Goal: Transaction & Acquisition: Obtain resource

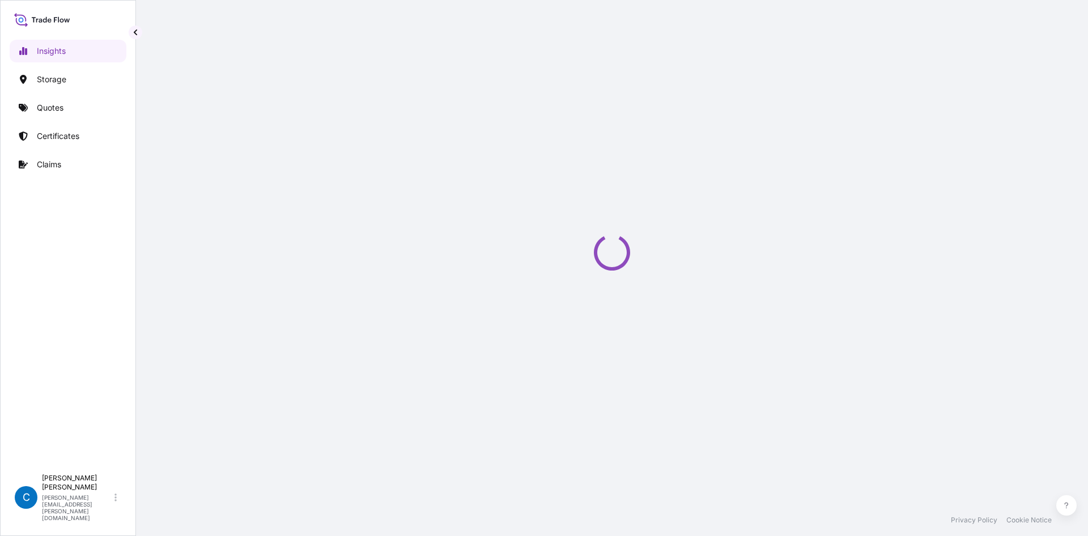
select select "2025"
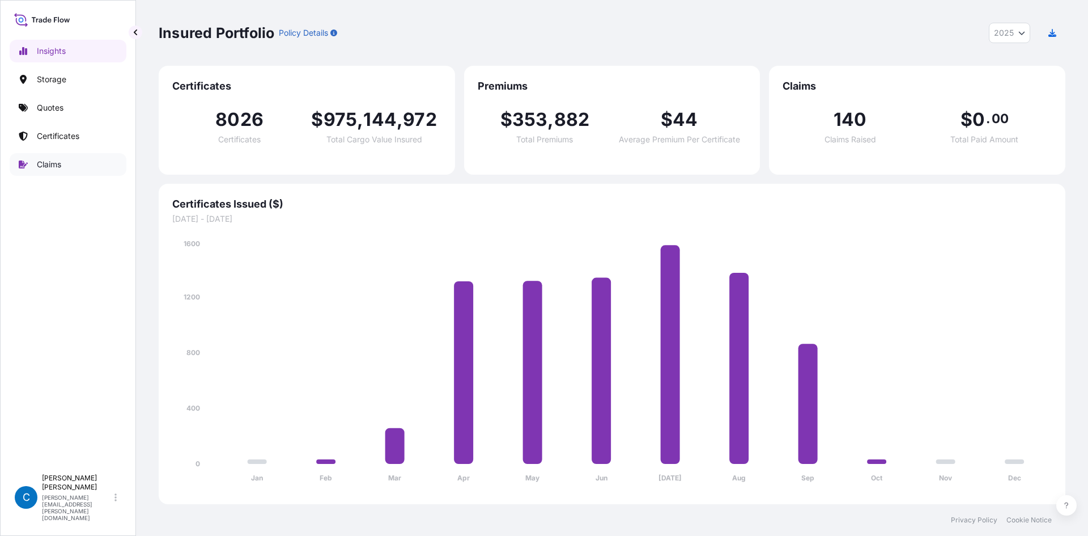
click at [57, 162] on p "Claims" at bounding box center [49, 164] width 24 height 11
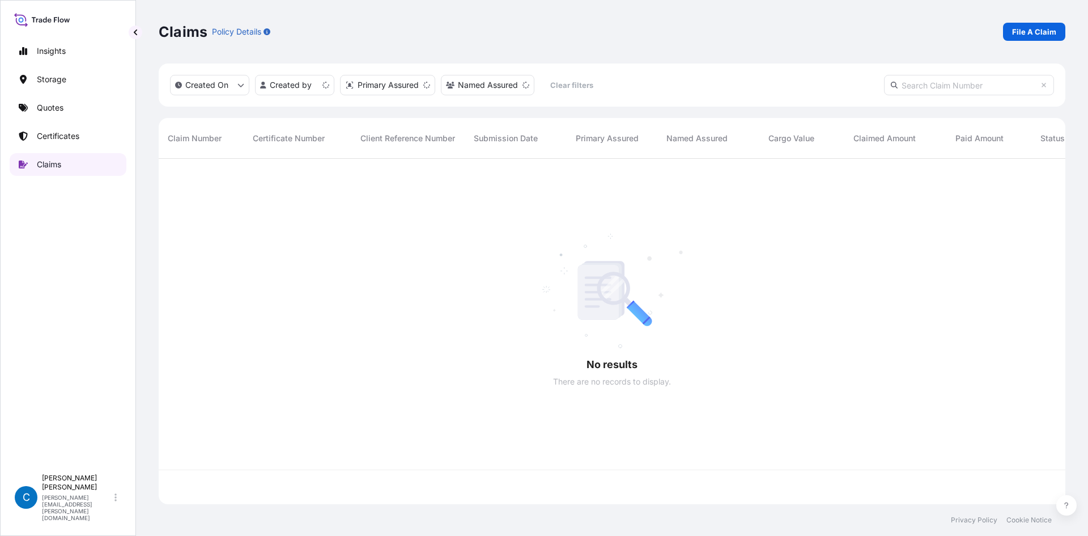
scroll to position [343, 898]
click at [83, 132] on link "Certificates" at bounding box center [68, 136] width 117 height 23
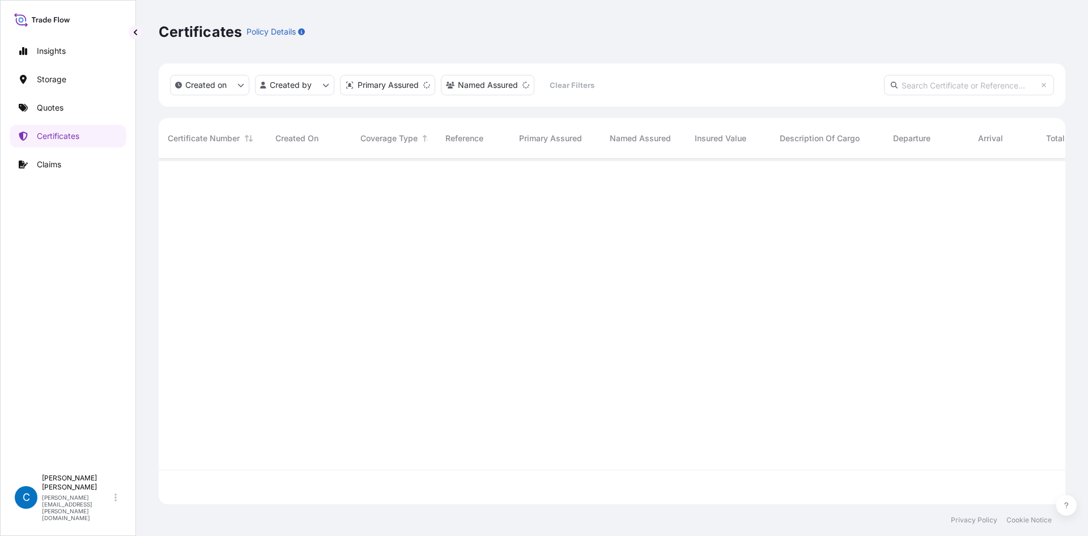
scroll to position [343, 898]
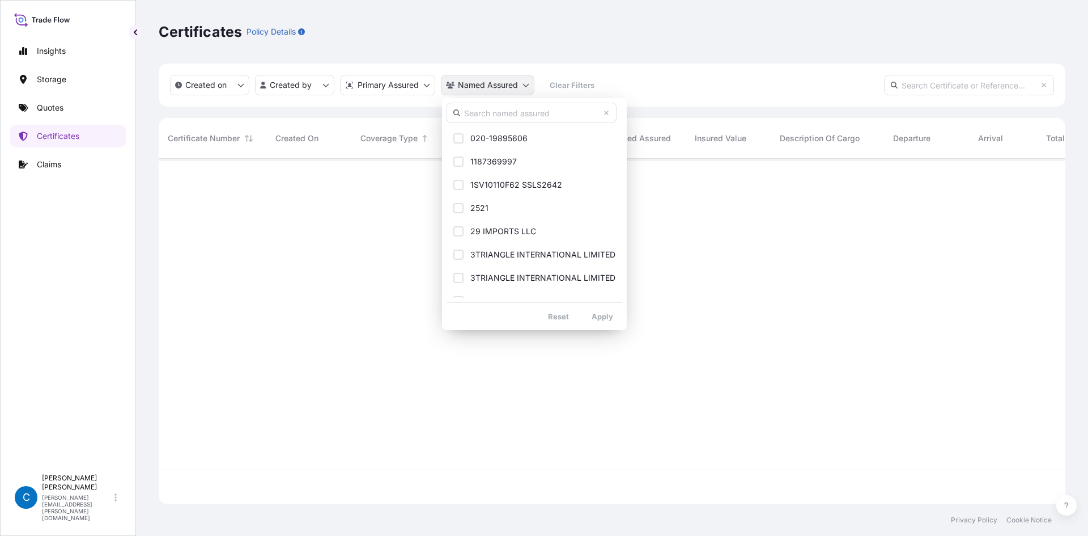
click at [496, 90] on html "Insights Storage Quotes Certificates Claims C [PERSON_NAME] [PERSON_NAME][EMAIL…" at bounding box center [544, 268] width 1088 height 536
click at [537, 114] on input "text" at bounding box center [532, 113] width 170 height 20
paste input "[URL][DOMAIN_NAME]"
type input "[URL][DOMAIN_NAME]"
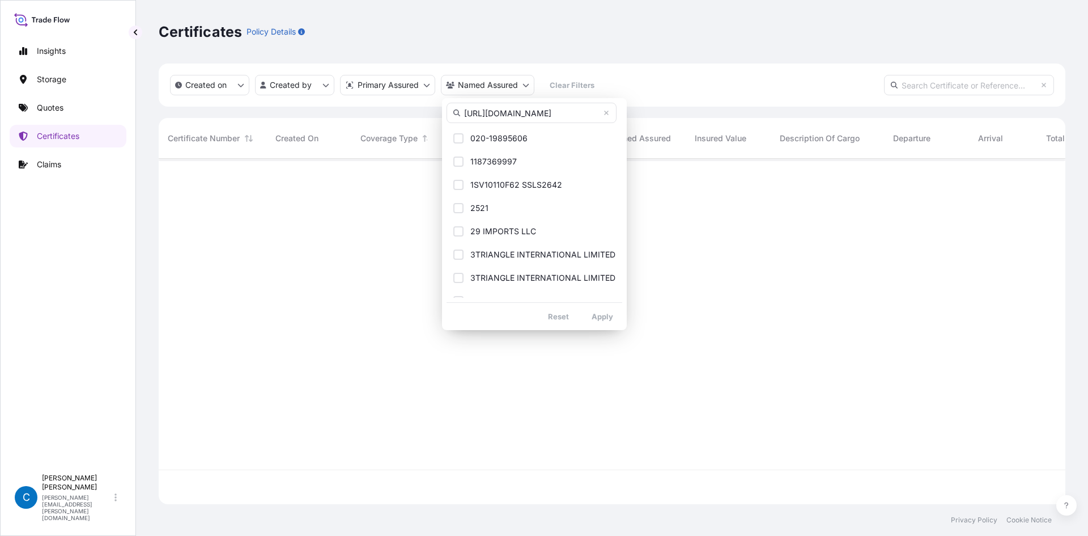
click at [537, 114] on input "[URL][DOMAIN_NAME]" at bounding box center [532, 113] width 170 height 20
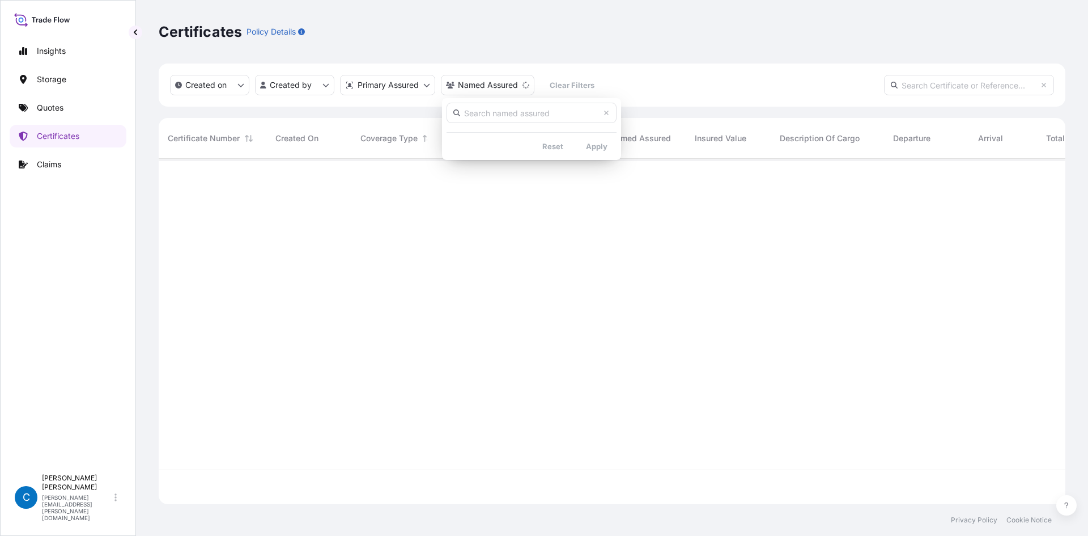
scroll to position [0, 0]
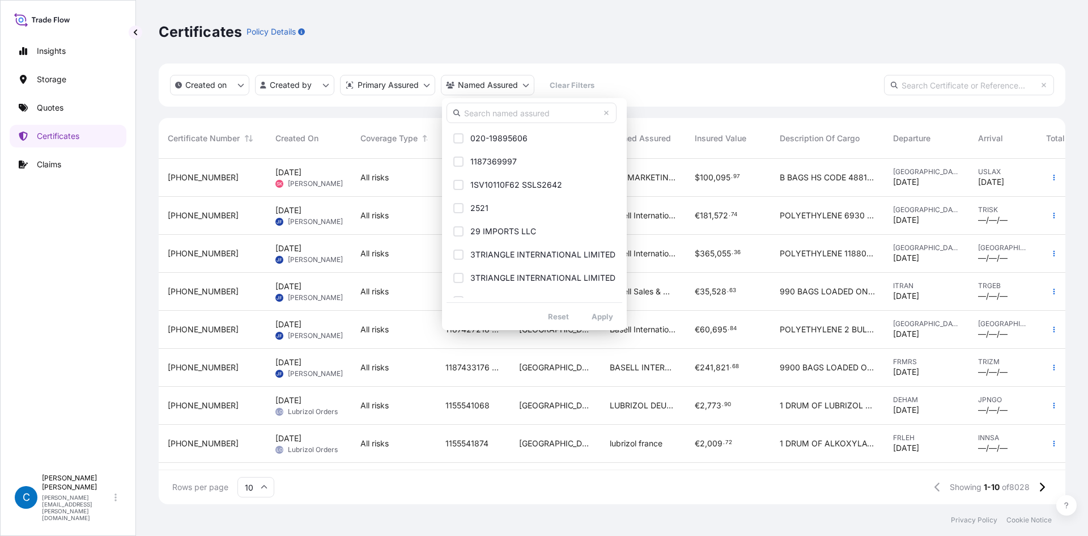
click at [524, 115] on input "text" at bounding box center [532, 113] width 170 height 20
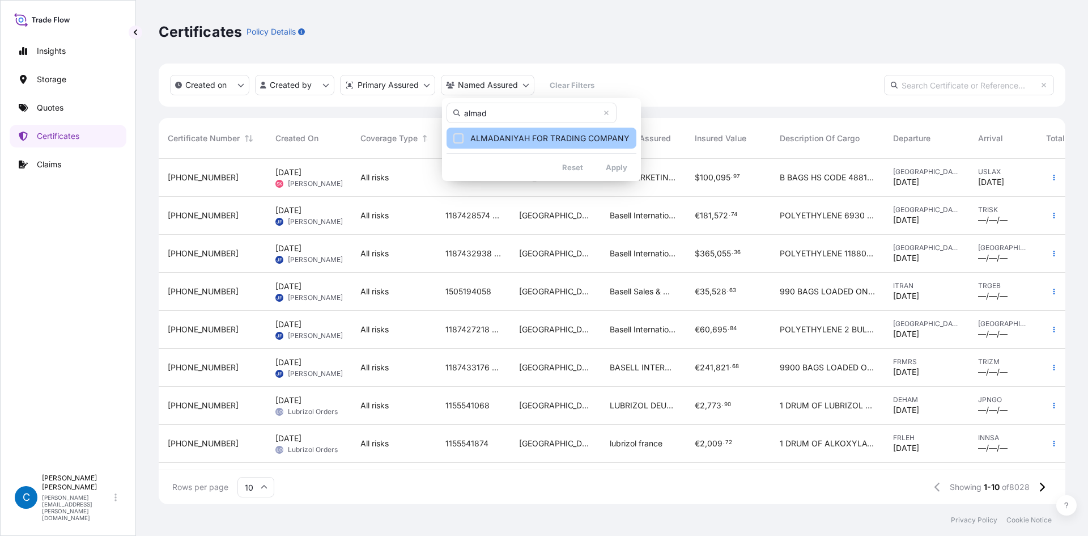
type input "almad"
click at [536, 142] on span "ALMADANIYAH FOR TRADING COMPANY" at bounding box center [549, 138] width 159 height 11
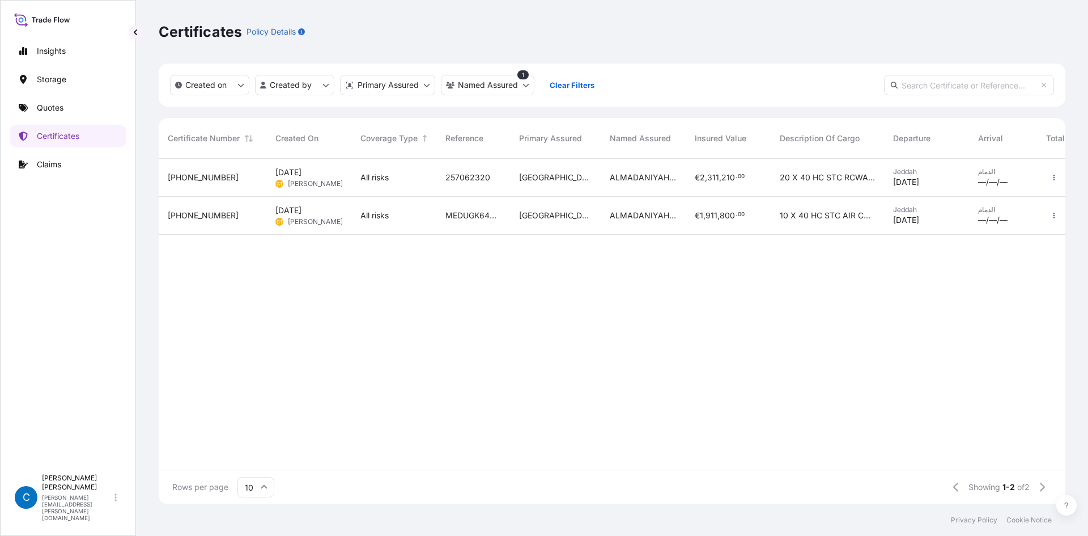
click at [196, 216] on span "[PHONE_NUMBER]" at bounding box center [203, 215] width 71 height 11
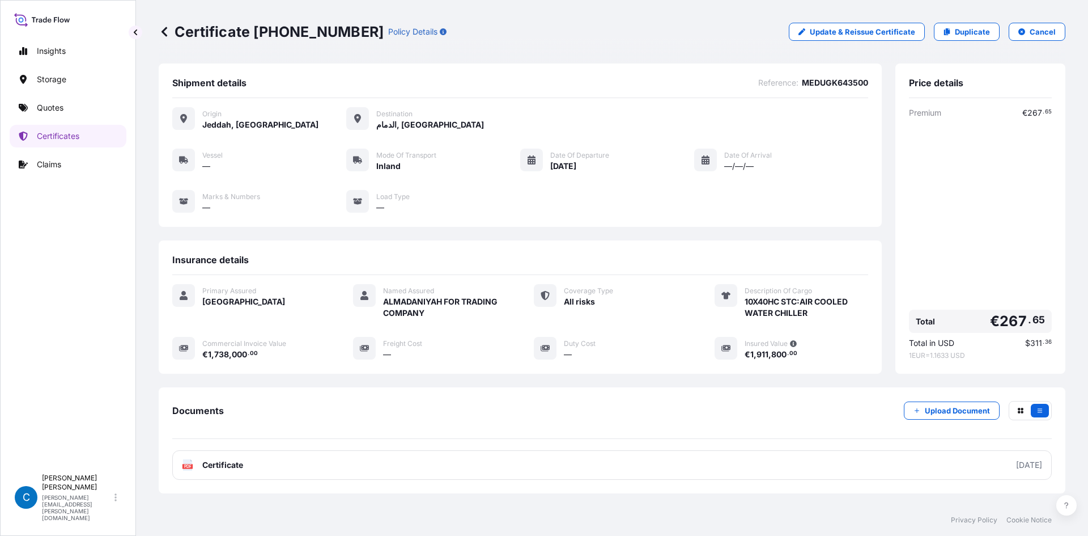
click at [163, 30] on icon at bounding box center [164, 31] width 11 height 11
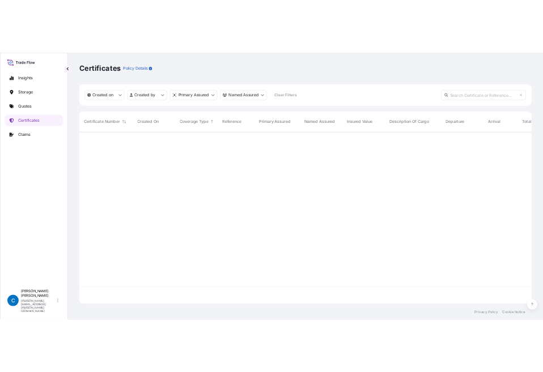
scroll to position [343, 898]
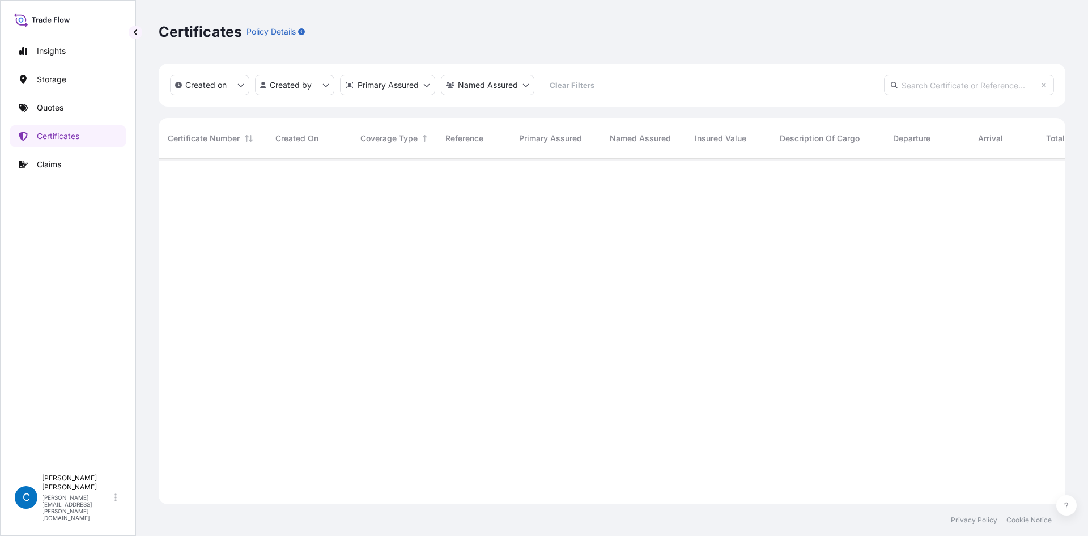
click at [475, 73] on div "Created on Created by Primary Assured Named Assured Clear Filters" at bounding box center [612, 84] width 907 height 43
click at [474, 84] on html "Insights Storage Quotes Certificates Claims C [PERSON_NAME] [PERSON_NAME][EMAIL…" at bounding box center [544, 268] width 1088 height 536
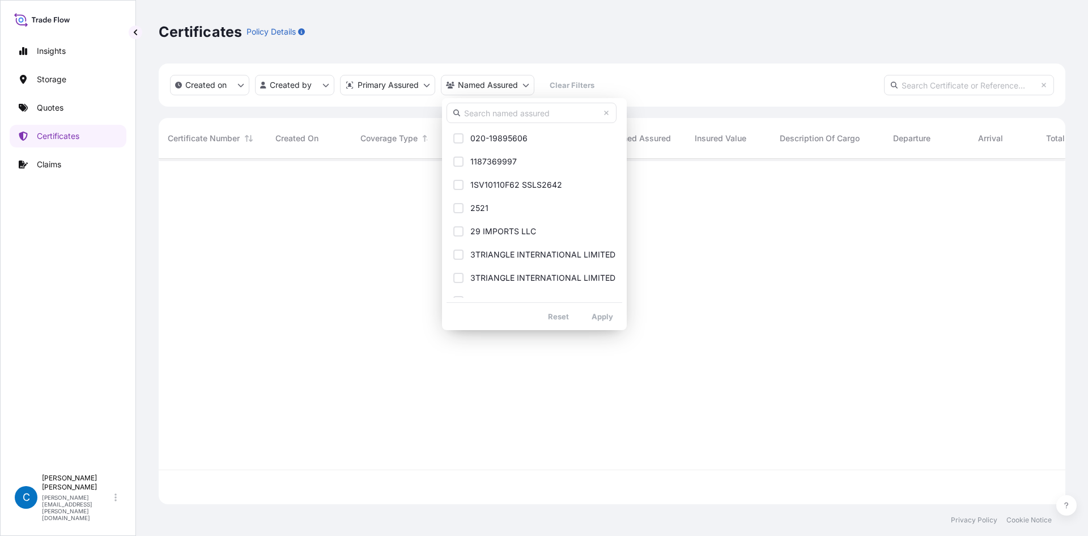
click at [506, 118] on input "text" at bounding box center [532, 113] width 170 height 20
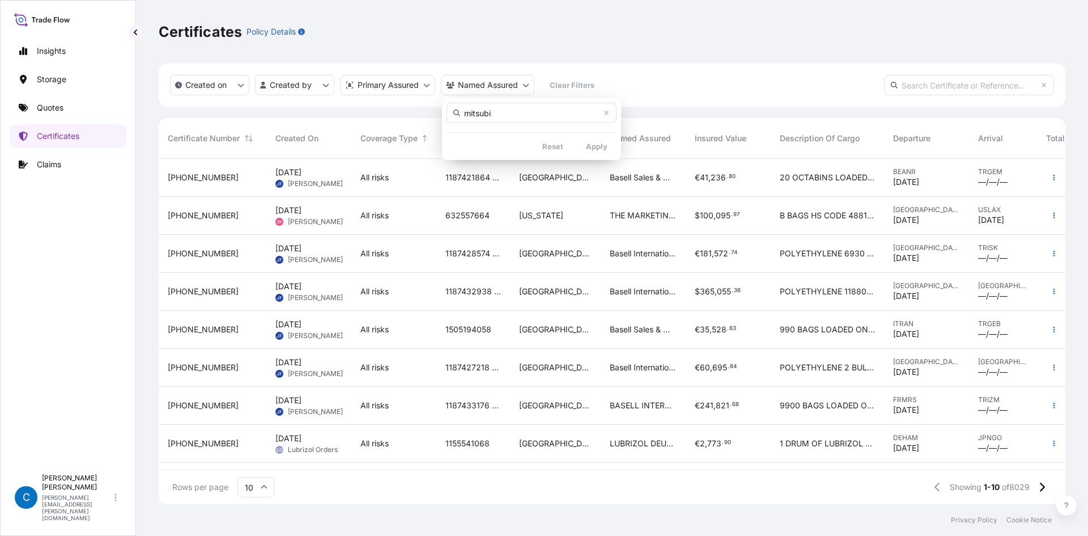
type input "mitsubis"
click at [699, 3] on html "Insights Storage Quotes Certificates Claims C [PERSON_NAME] [PERSON_NAME][EMAIL…" at bounding box center [544, 268] width 1088 height 536
click at [498, 86] on html "Insights Storage Quotes Certificates Claims C [PERSON_NAME] [PERSON_NAME][EMAIL…" at bounding box center [544, 268] width 1088 height 536
click at [495, 109] on input "text" at bounding box center [532, 113] width 170 height 20
click at [418, 104] on input "text" at bounding box center [436, 113] width 170 height 20
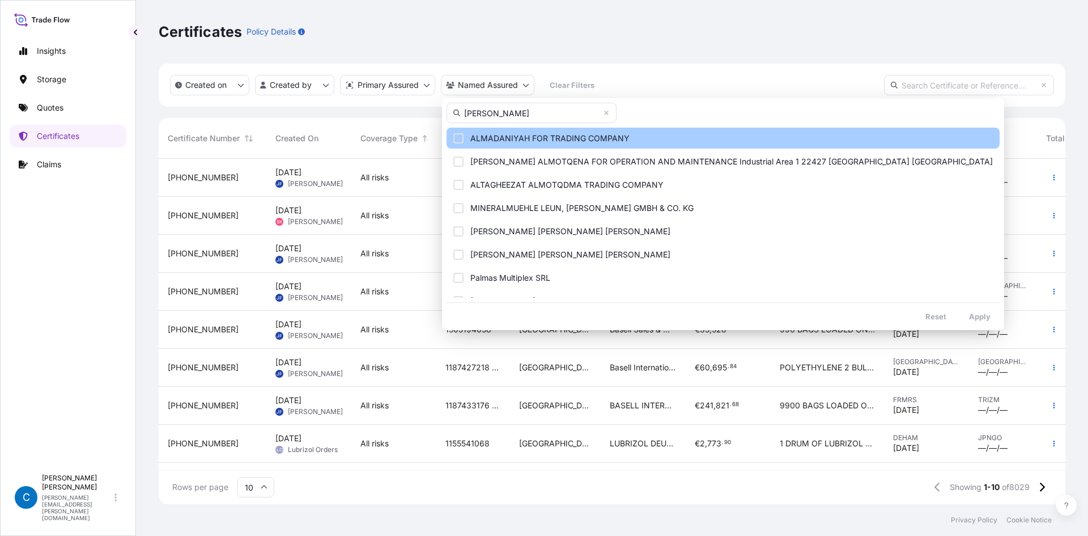
type input "[PERSON_NAME]"
click at [453, 132] on button "ALMADANIYAH FOR TRADING COMPANY" at bounding box center [723, 138] width 553 height 21
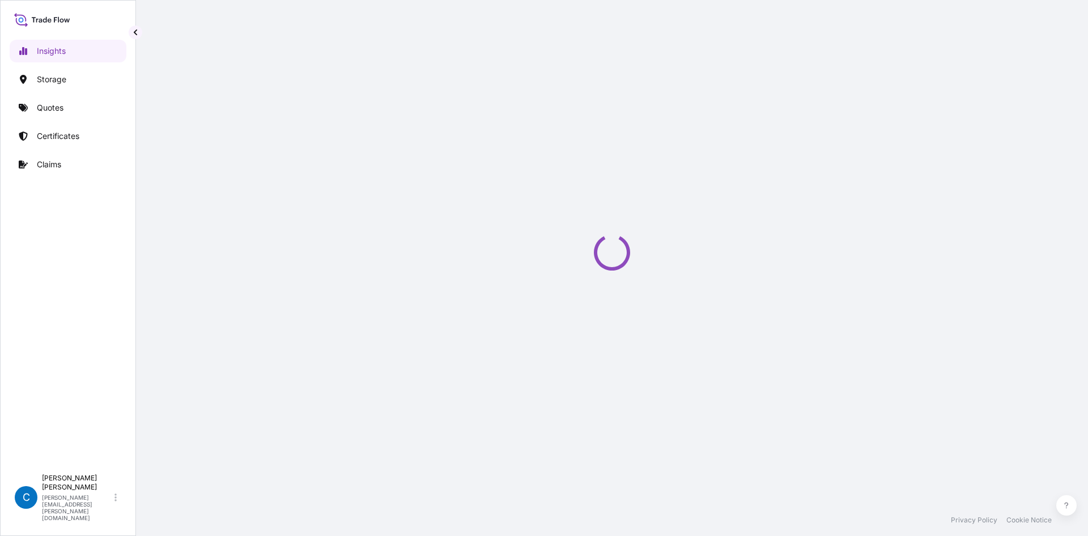
select select "2025"
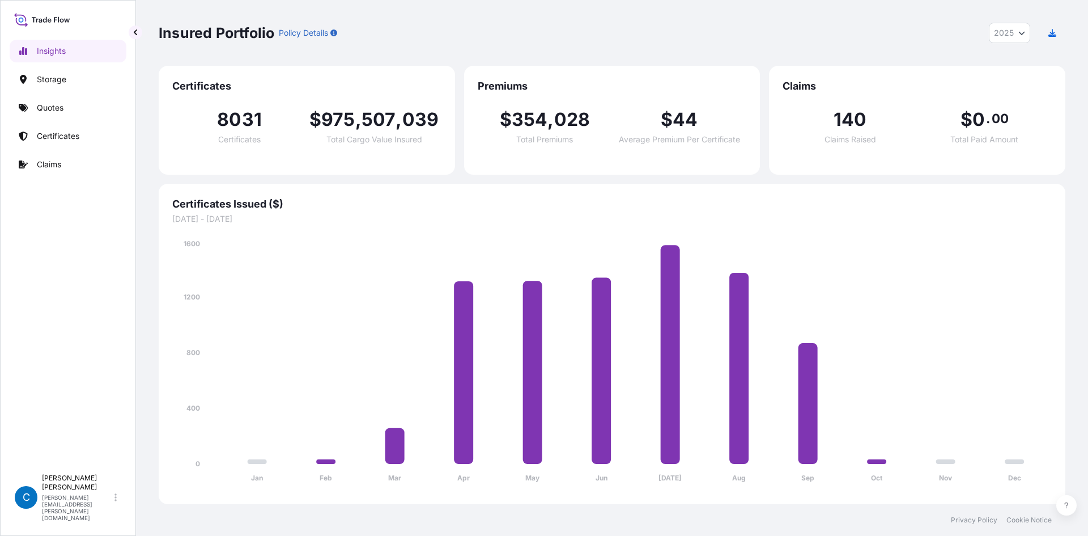
drag, startPoint x: 1040, startPoint y: 0, endPoint x: 506, endPoint y: 66, distance: 537.4
click at [543, 73] on div "Premiums $ 354 , 028 Total Premiums $ 44 Average Premium Per Certificate" at bounding box center [612, 120] width 296 height 109
click at [52, 142] on link "Certificates" at bounding box center [68, 136] width 117 height 23
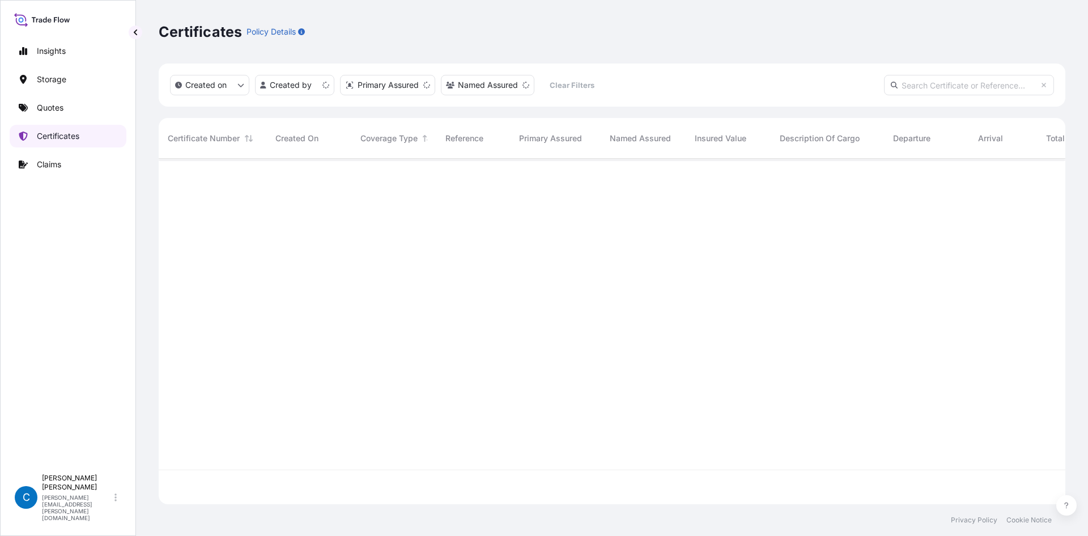
scroll to position [343, 898]
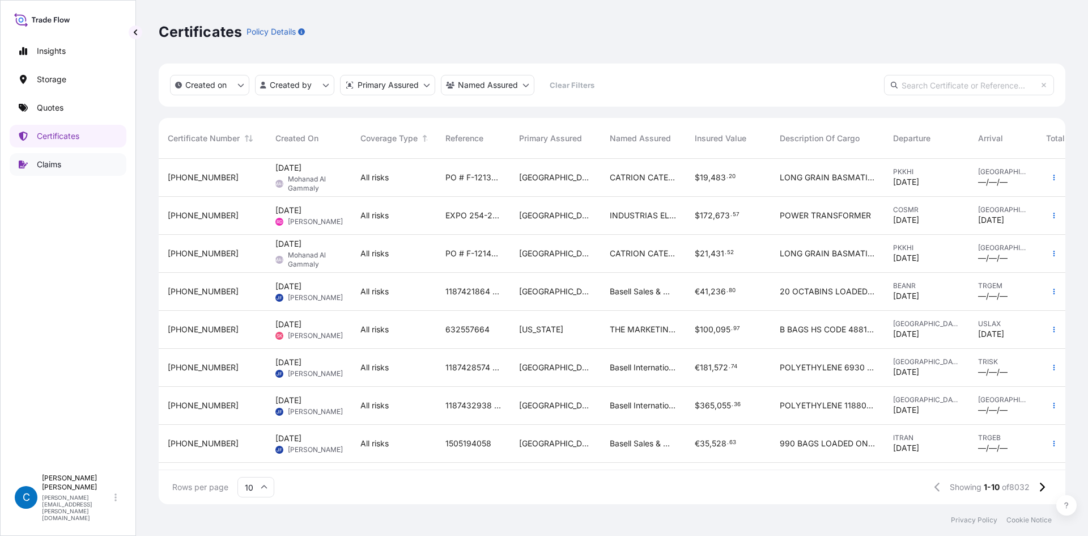
click at [67, 163] on link "Claims" at bounding box center [68, 164] width 117 height 23
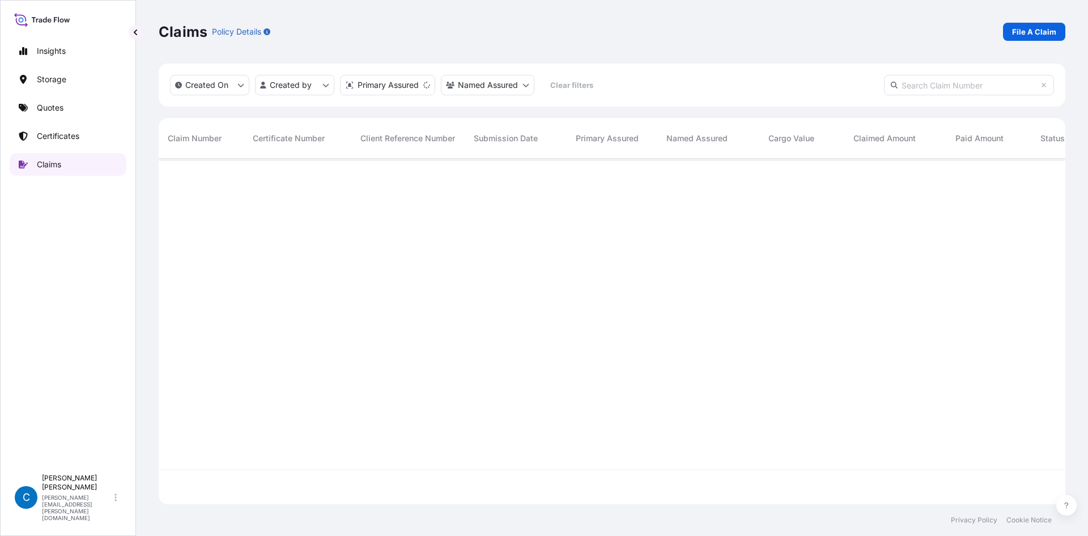
scroll to position [343, 898]
click at [56, 105] on p "Quotes" at bounding box center [50, 107] width 27 height 11
click at [1049, 35] on p "Get a Quote" at bounding box center [1035, 31] width 43 height 11
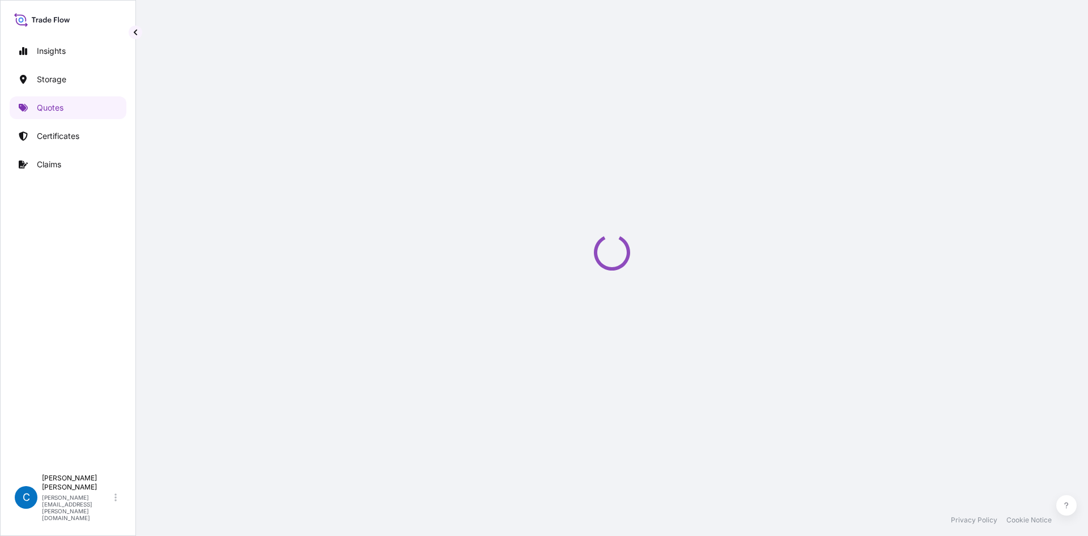
select select "Water"
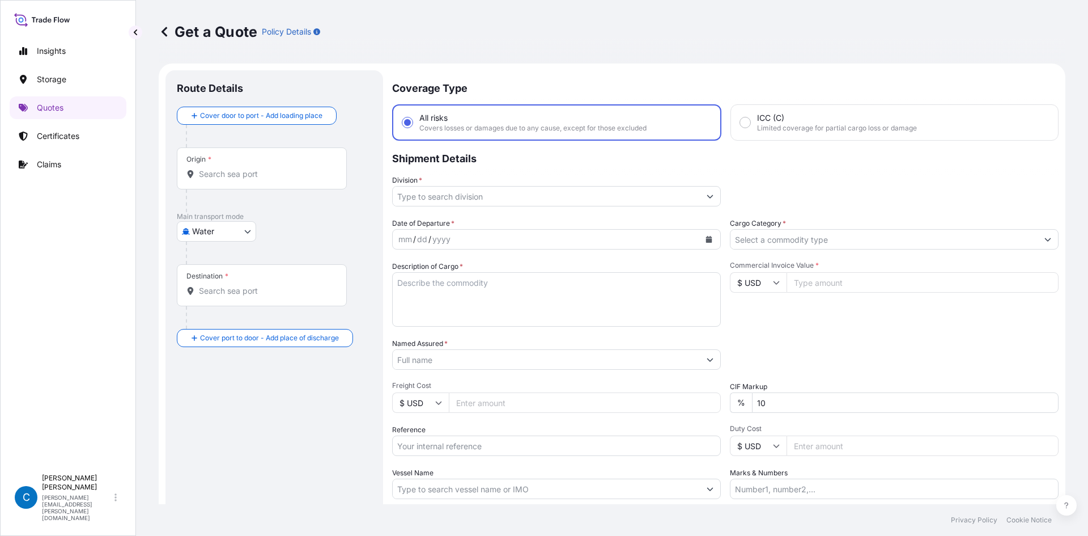
scroll to position [18, 0]
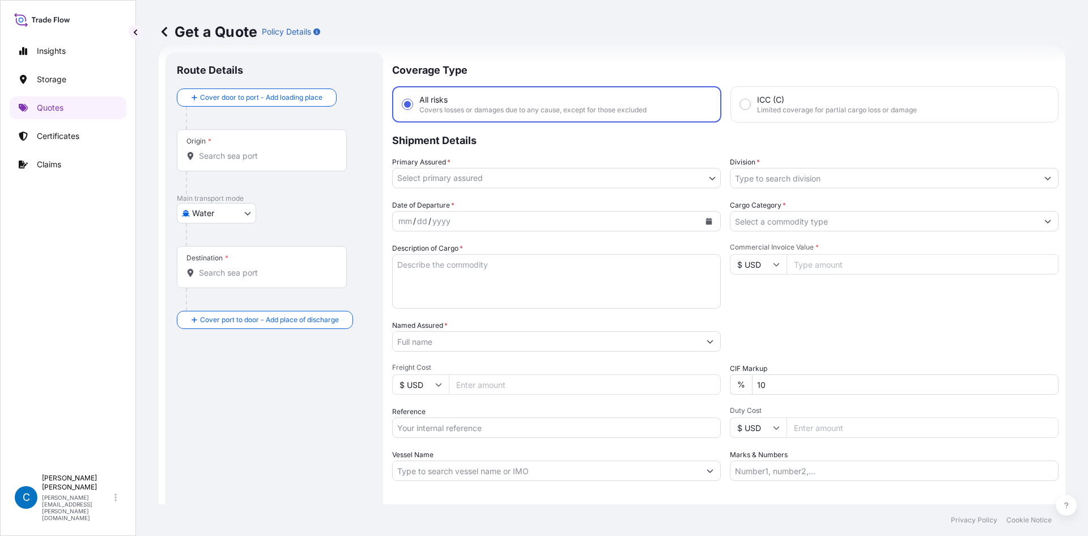
click at [283, 164] on div "Origin *" at bounding box center [262, 150] width 170 height 42
click at [283, 162] on input "Origin *" at bounding box center [266, 155] width 134 height 11
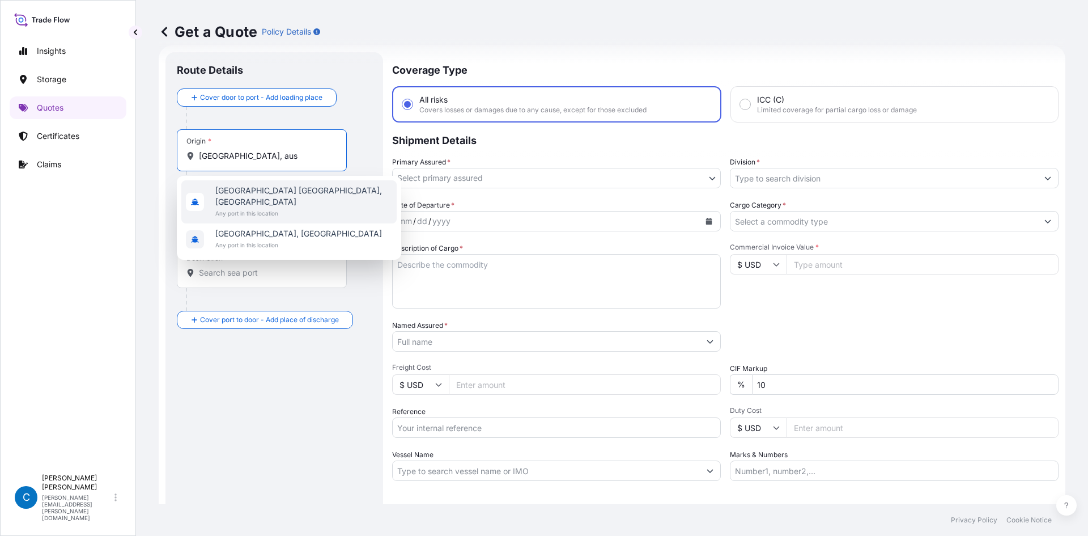
click at [279, 194] on span "Sydney NSW, Australia" at bounding box center [303, 196] width 177 height 23
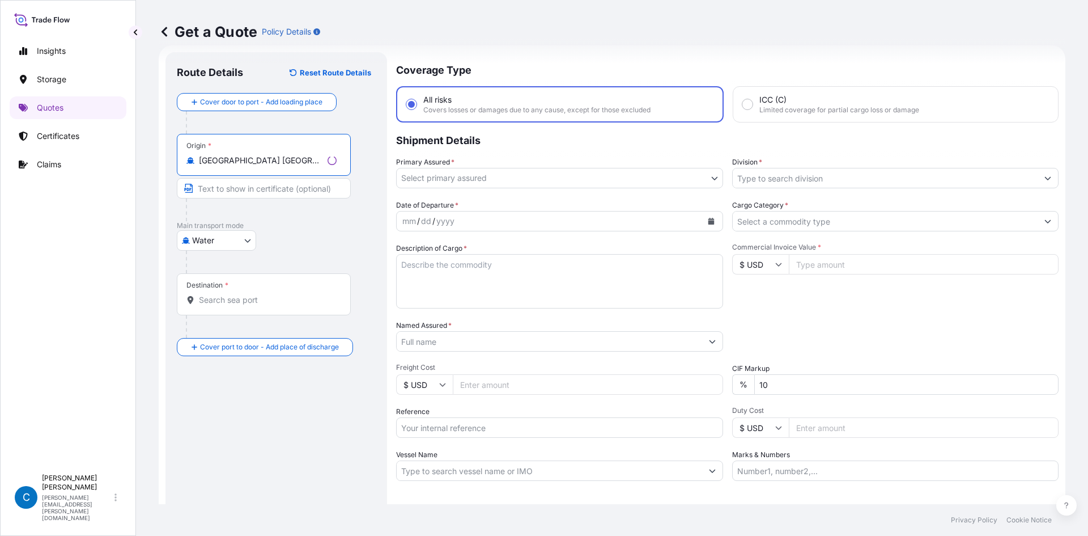
type input "Sydney NSW, Australia"
click at [253, 310] on div "Destination *" at bounding box center [264, 294] width 174 height 42
click at [253, 306] on input "Destination *" at bounding box center [268, 299] width 138 height 11
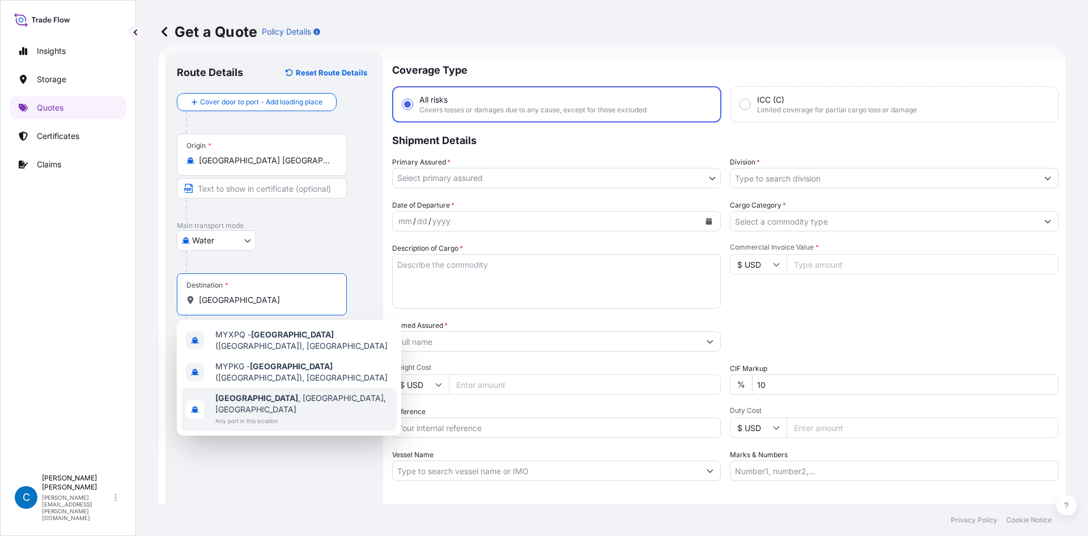
click at [244, 395] on b "Port Klang" at bounding box center [256, 398] width 83 height 10
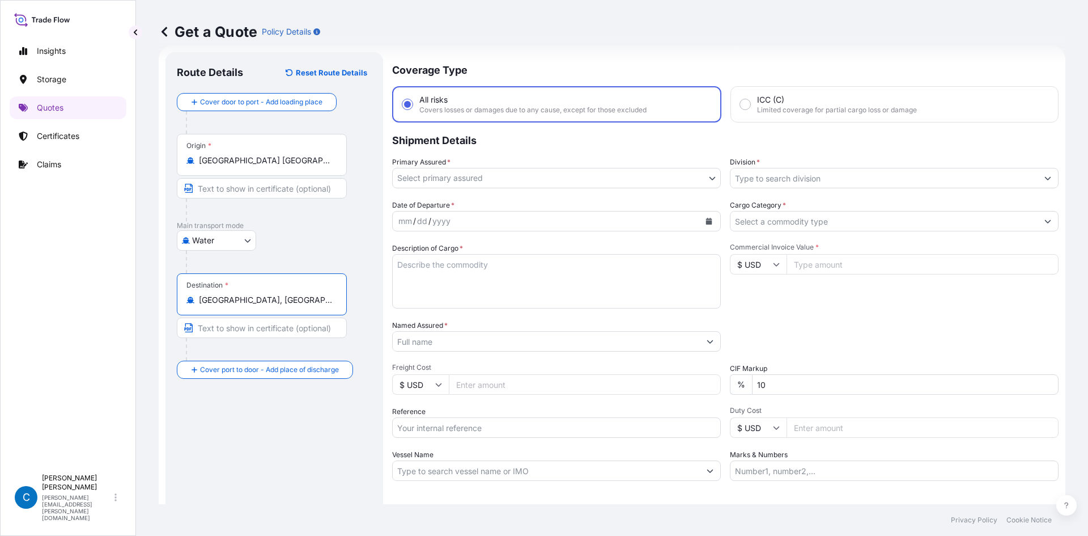
type input "Port Klang, Selangor, Malaysia"
click at [235, 439] on div "Route Details Reset Route Details Cover door to port - Add loading place Place …" at bounding box center [276, 308] width 199 height 490
click at [453, 173] on body "7 options available. 3 options available. 0 options available. 3 options availa…" at bounding box center [544, 268] width 1088 height 536
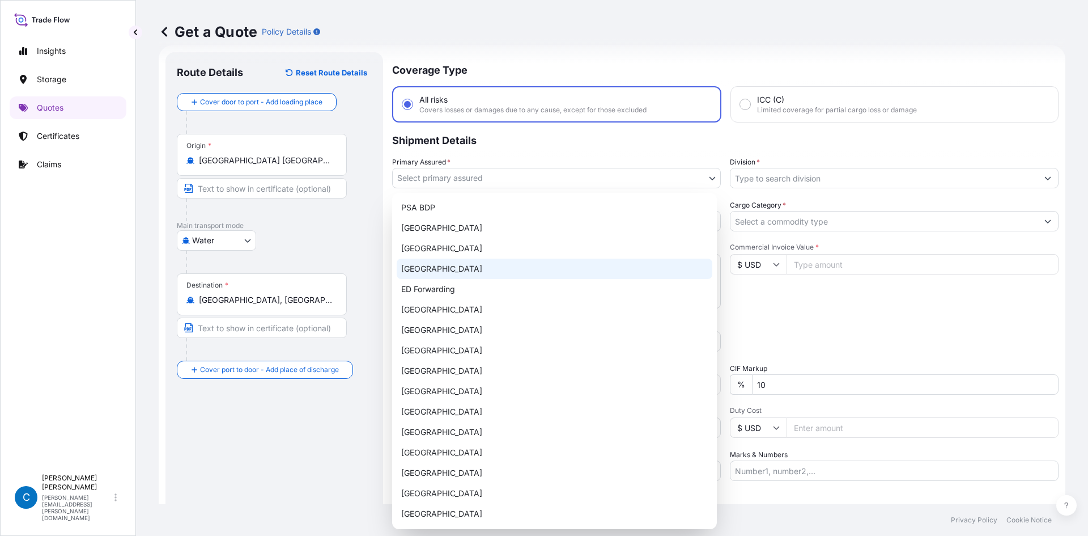
click at [432, 266] on div "Australia" at bounding box center [555, 268] width 316 height 20
select select "32194"
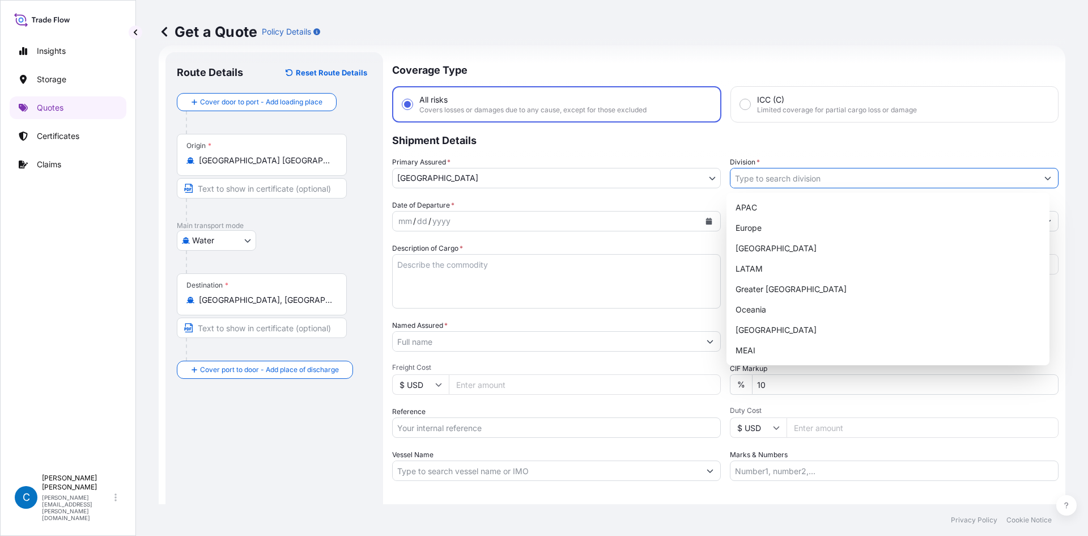
click at [764, 178] on input "Division *" at bounding box center [884, 178] width 307 height 20
click at [761, 204] on div "APAC" at bounding box center [888, 207] width 315 height 20
type input "APAC"
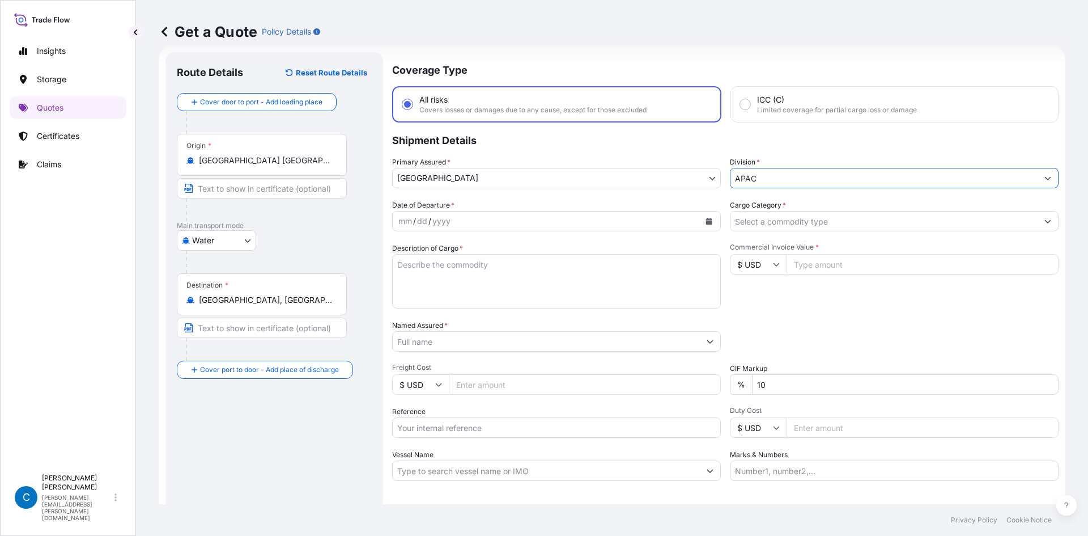
click at [608, 219] on div "mm / dd / yyyy" at bounding box center [546, 221] width 307 height 20
click at [706, 221] on icon "Calendar" at bounding box center [709, 221] width 7 height 7
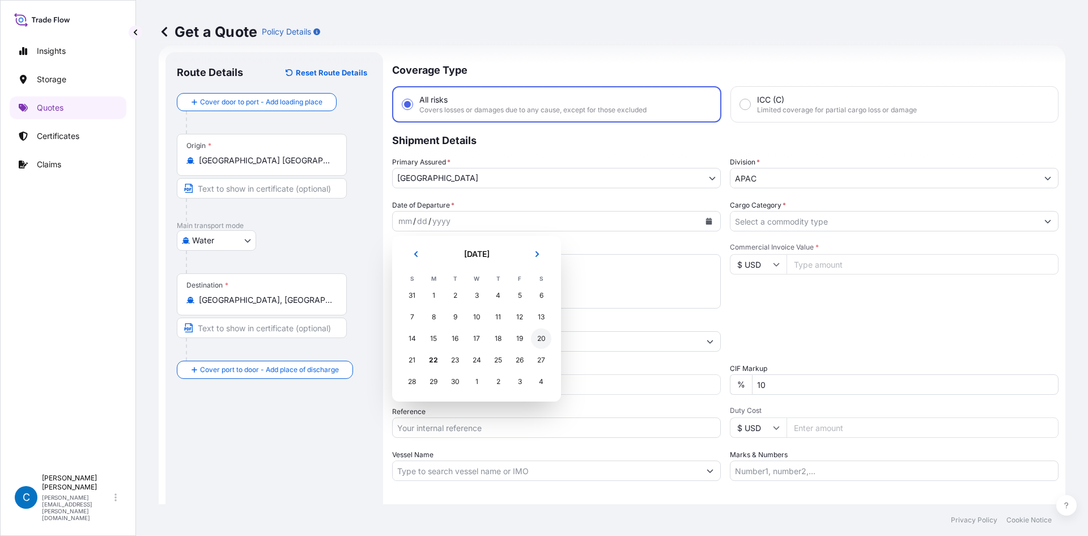
click at [541, 340] on div "20" at bounding box center [541, 338] width 20 height 20
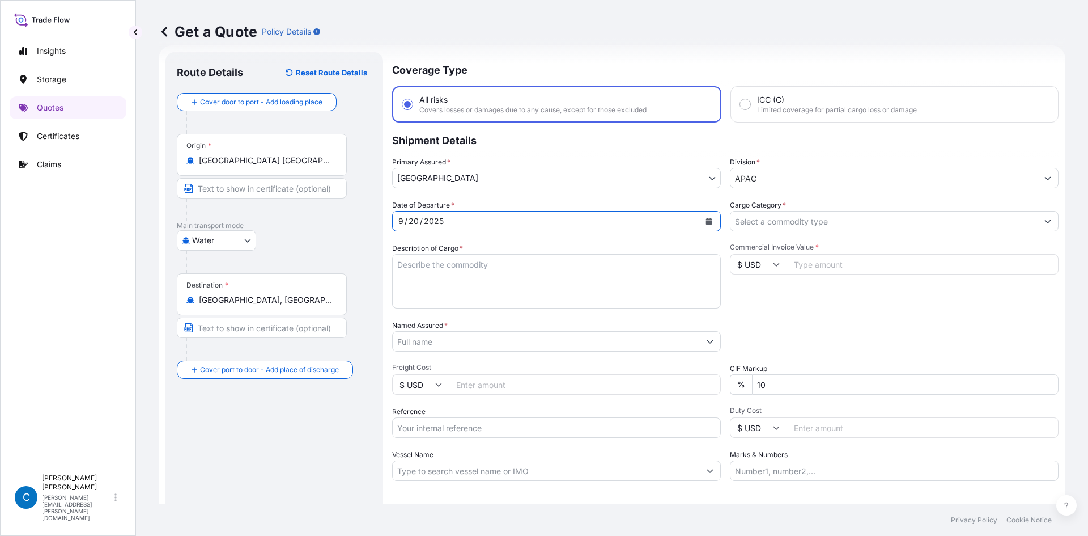
click at [775, 222] on input "Cargo Category *" at bounding box center [884, 221] width 307 height 20
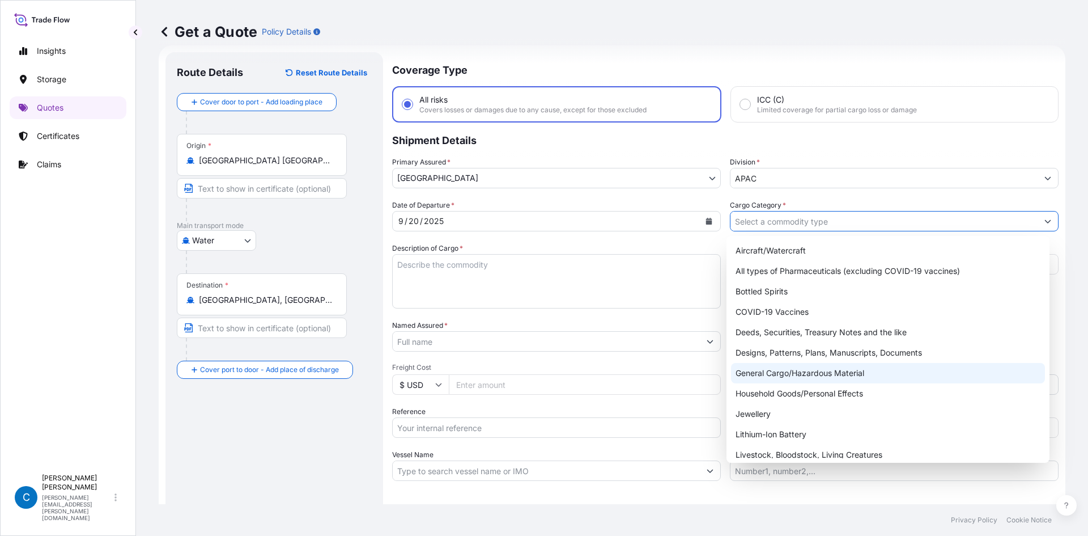
click at [776, 368] on div "General Cargo/Hazardous Material" at bounding box center [888, 373] width 315 height 20
type input "General Cargo/Hazardous Material"
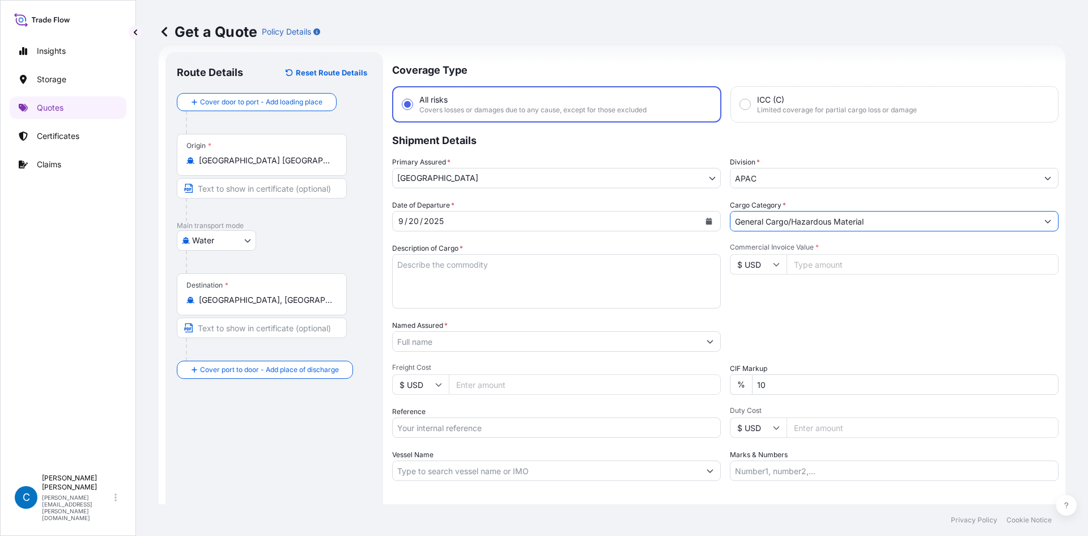
click at [562, 272] on textarea "Description of Cargo *" at bounding box center [556, 281] width 329 height 54
click at [441, 279] on textarea "Description of Cargo *" at bounding box center [556, 281] width 329 height 54
paste textarea "MAGNASOL 576-AP IBC"
type textarea "MAGNASOL 576-AP IBC"
click at [825, 269] on input "Commercial Invoice Value *" at bounding box center [923, 264] width 272 height 20
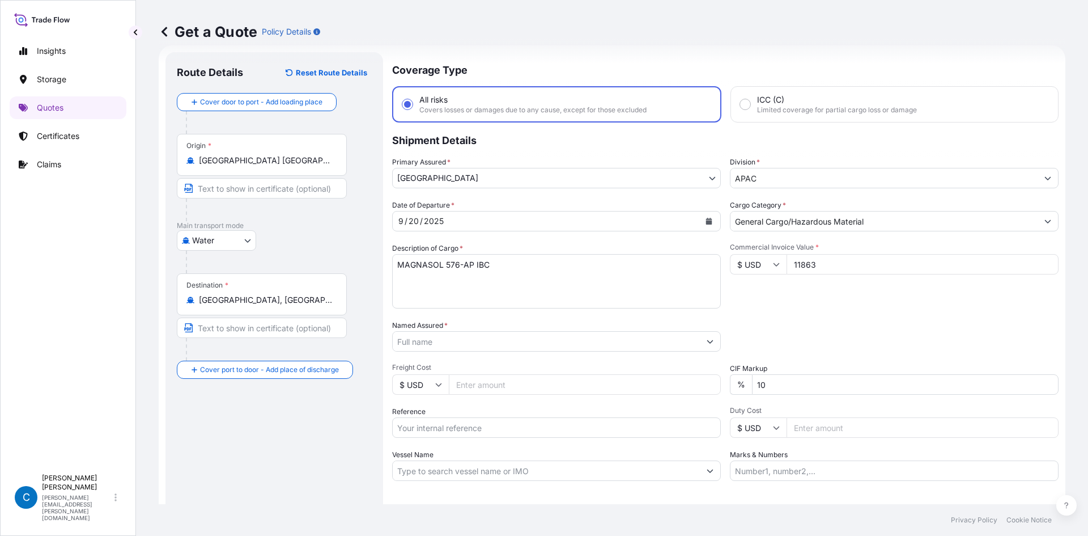
type input "11863"
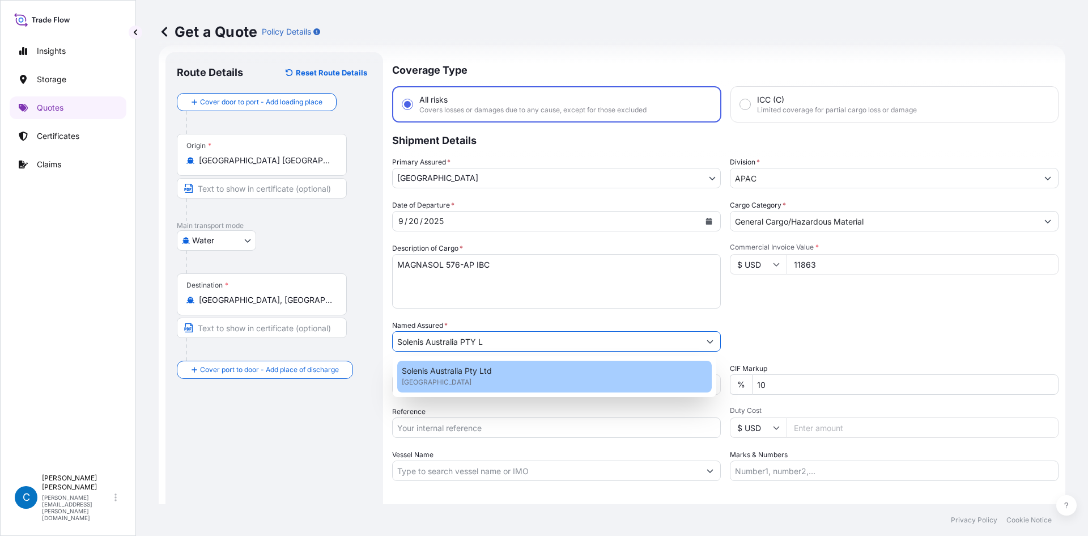
click at [532, 376] on div "Solenis Australia Pty Ltd AUSTRALIA" at bounding box center [554, 377] width 315 height 32
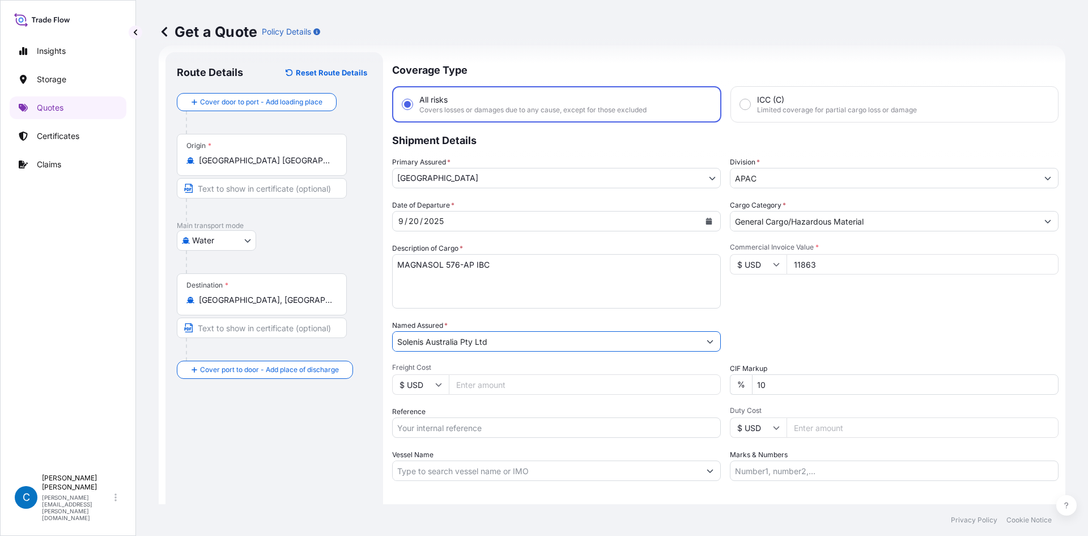
type input "Solenis Australia Pty Ltd"
click at [518, 389] on input "Freight Cost" at bounding box center [585, 384] width 272 height 20
click at [757, 380] on input "10" at bounding box center [905, 384] width 307 height 20
type input "0"
click at [487, 430] on input "Reference" at bounding box center [556, 427] width 329 height 20
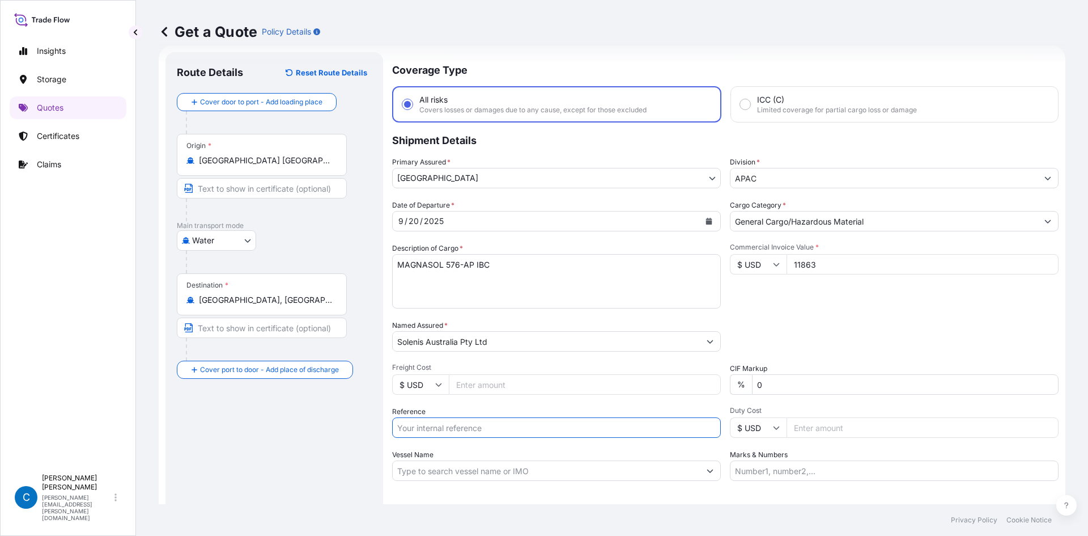
paste input "112004735"
type input "112004735"
click at [839, 358] on div "Date of Departure * 9 / 20 / 2025 Cargo Category * General Cargo/Hazardous Mate…" at bounding box center [725, 340] width 667 height 281
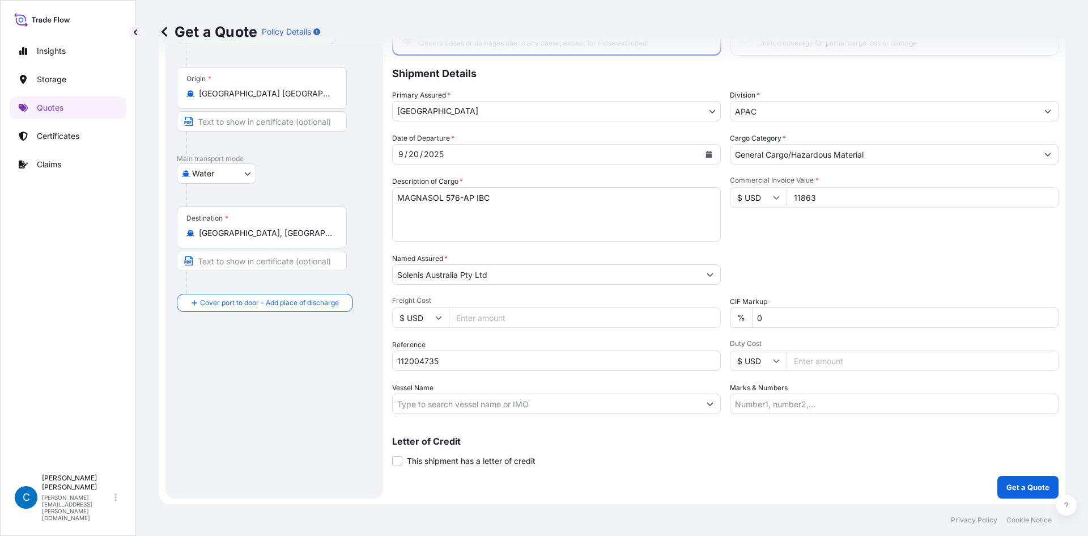
scroll to position [86, 0]
click at [1017, 490] on p "Get a Quote" at bounding box center [1028, 485] width 43 height 11
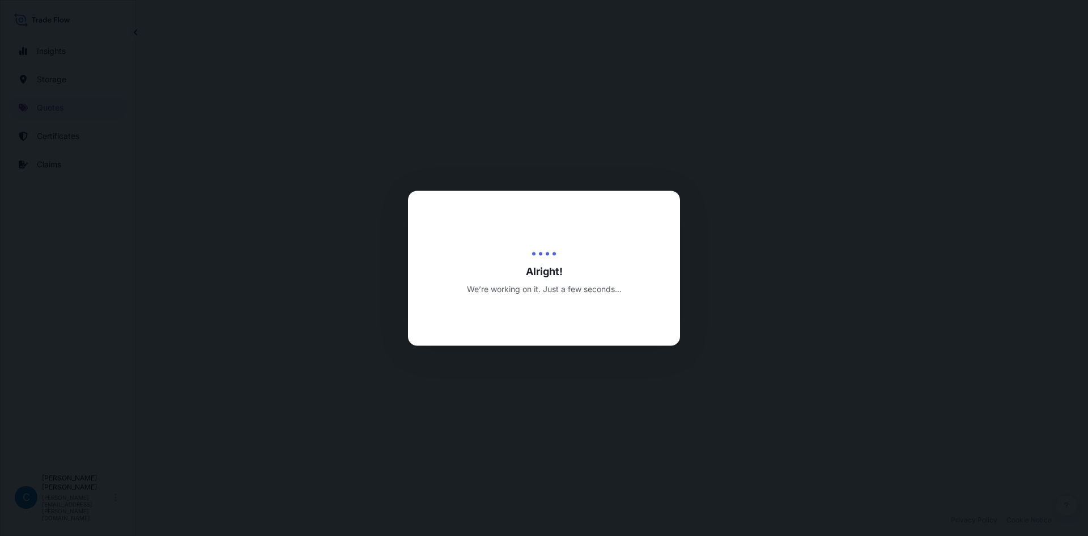
select select "Water"
select select "32194"
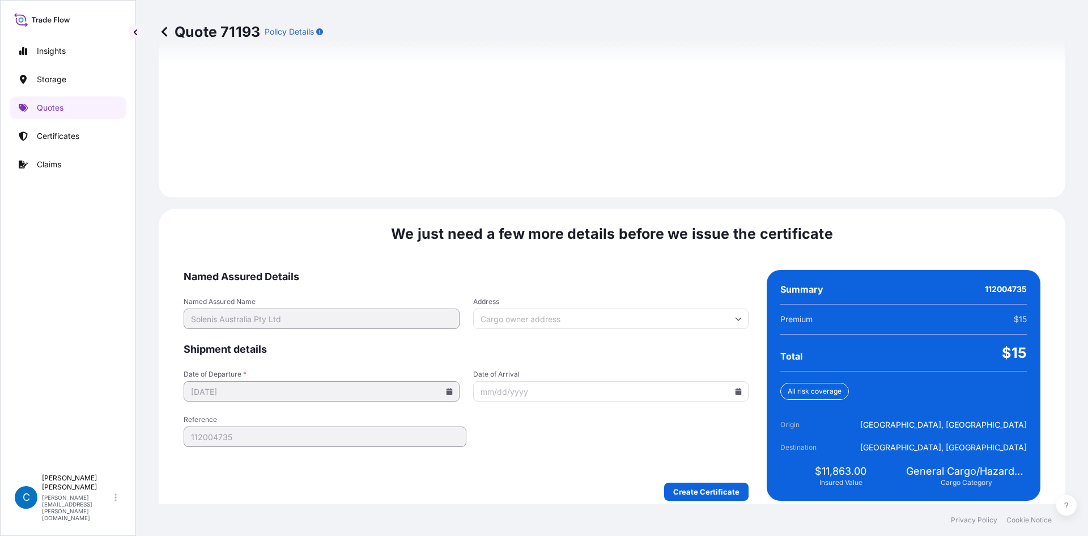
scroll to position [1567, 0]
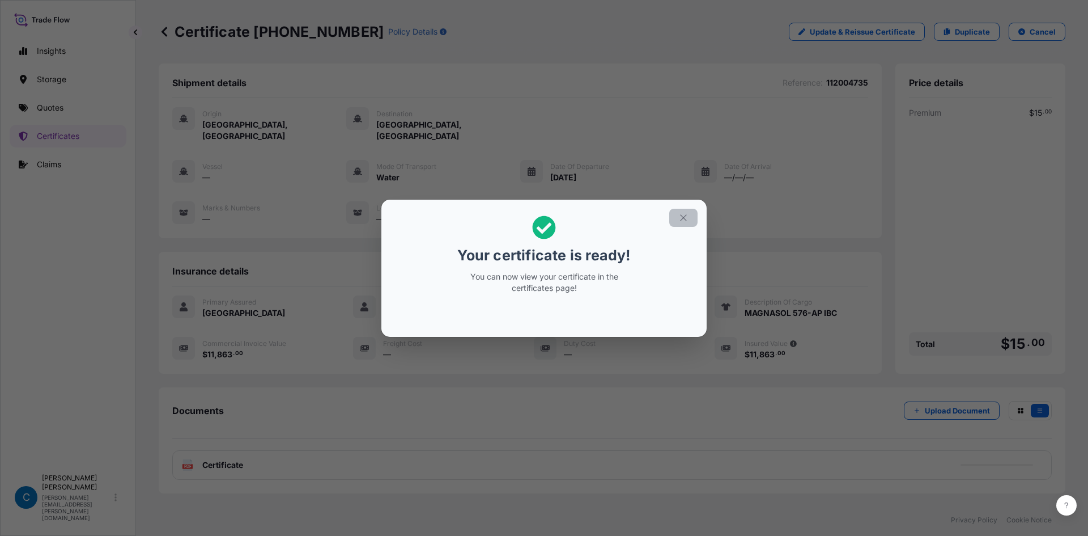
click at [690, 219] on button "button" at bounding box center [683, 218] width 28 height 18
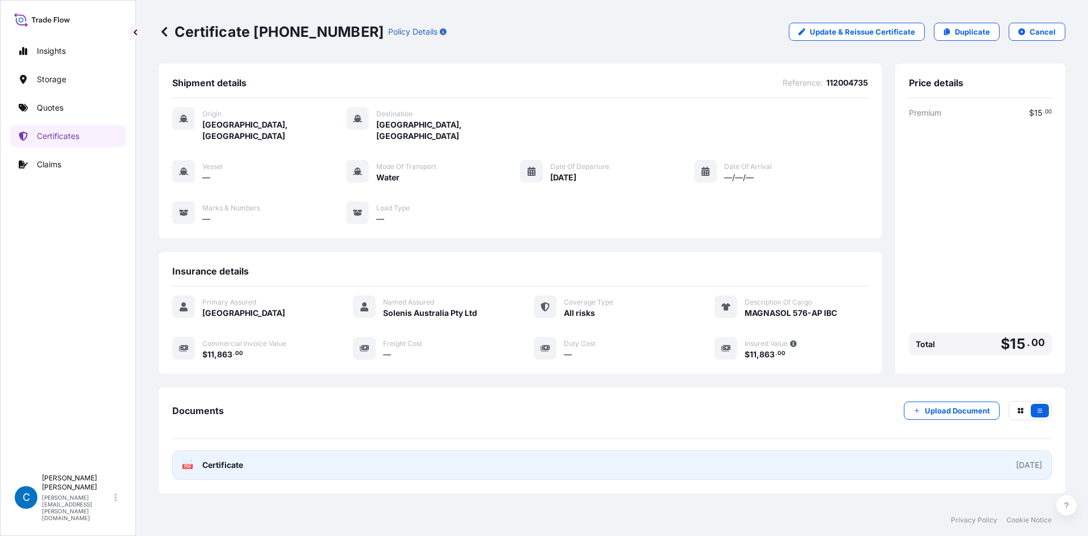
click at [815, 456] on link "PDF Certificate 2025-09-22" at bounding box center [612, 464] width 880 height 29
